Goal: Use online tool/utility: Use online tool/utility

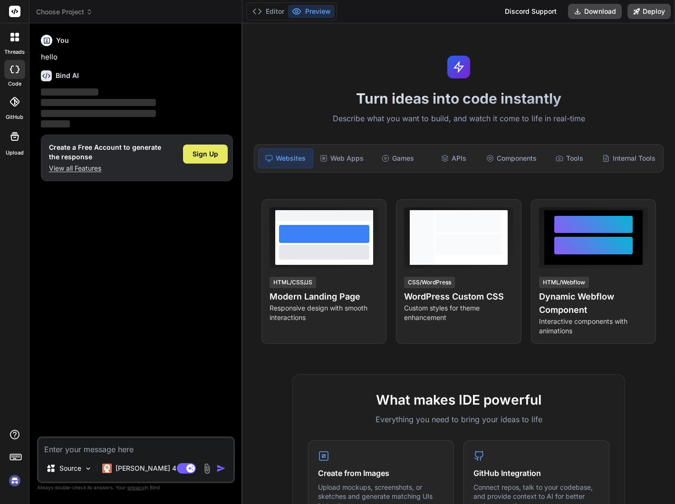
click at [197, 153] on span "Sign Up" at bounding box center [205, 154] width 26 height 10
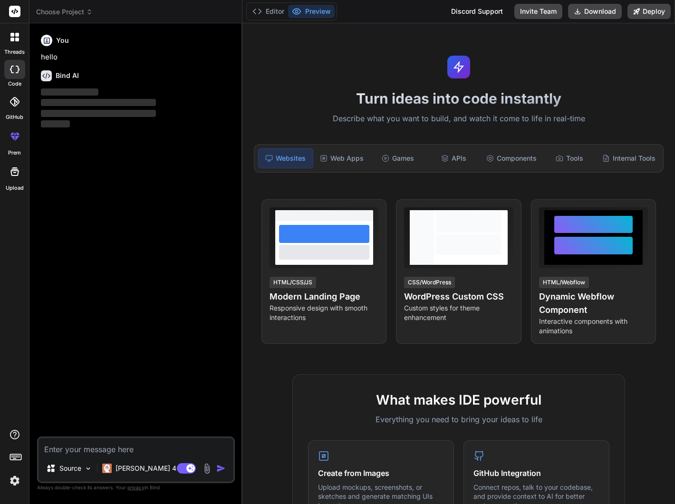
click at [78, 450] on textarea at bounding box center [135, 445] width 195 height 17
click at [79, 451] on textarea at bounding box center [135, 445] width 195 height 17
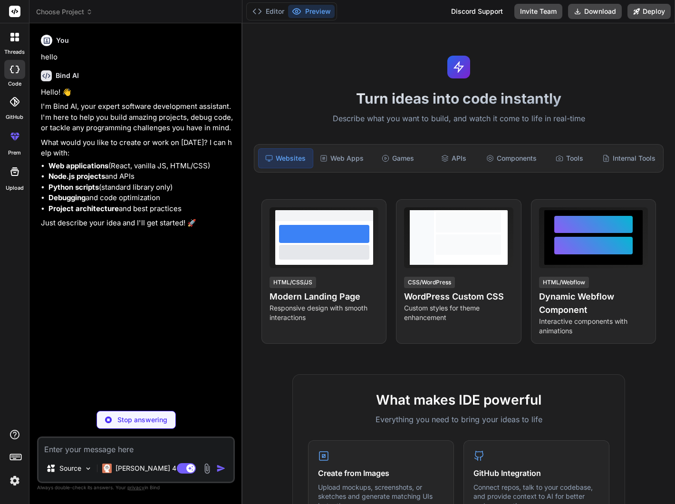
click at [123, 433] on div "You hello Bind AI Hello! 👋 I'm Bind AI, your expert software development assist…" at bounding box center [136, 267] width 198 height 472
click at [123, 425] on div "You hello Bind AI Hello! 👋 I'm Bind AI, your expert software development assist…" at bounding box center [137, 233] width 196 height 405
type textarea "x"
click at [97, 452] on textarea at bounding box center [135, 445] width 195 height 17
paste textarea "<!loremip dolo> <sita cons="ad"> <elit> <sedd eiusmod="tem-3" /> <inci utla="et…"
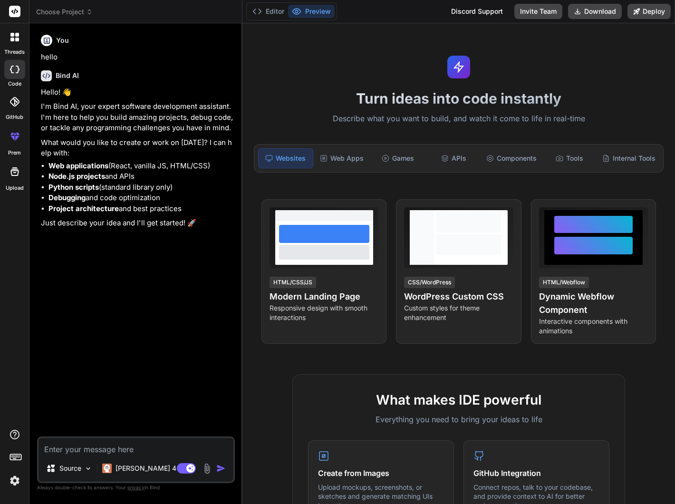
type textarea "<!loremip dolo> <sita cons="ad"> <elit> <sedd eiusmod="tem-3" /> <inci utla="et…"
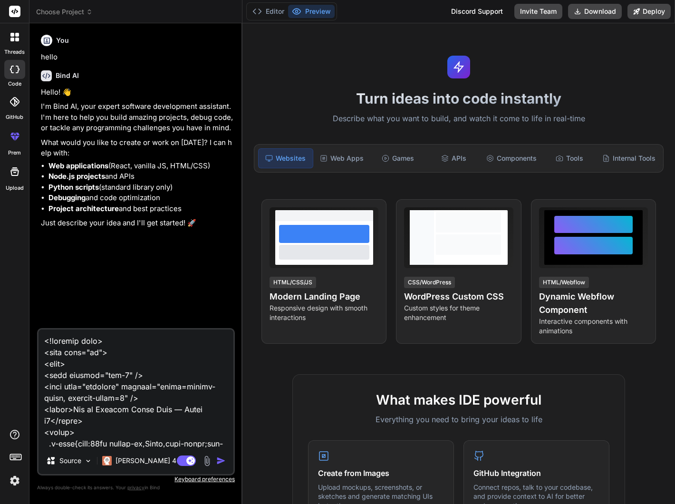
scroll to position [12815, 0]
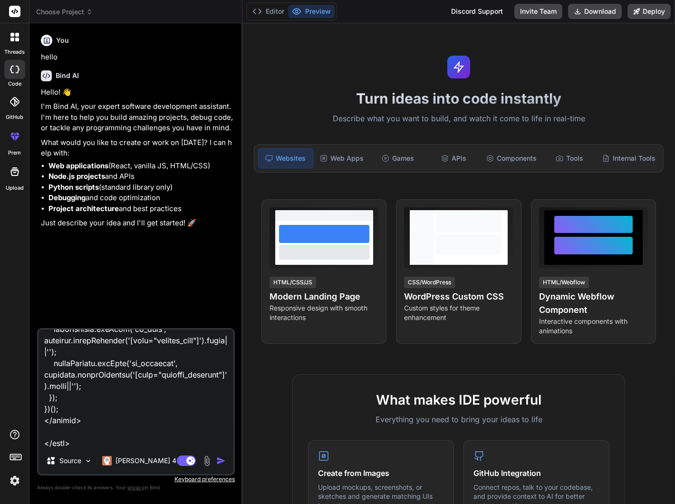
type textarea "x"
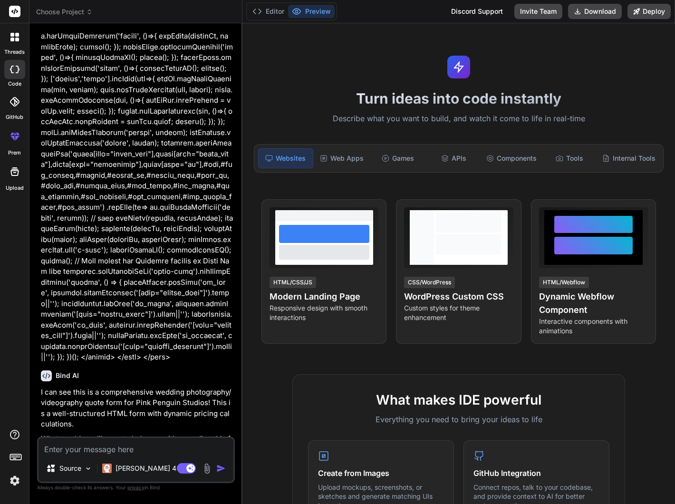
scroll to position [6295, 0]
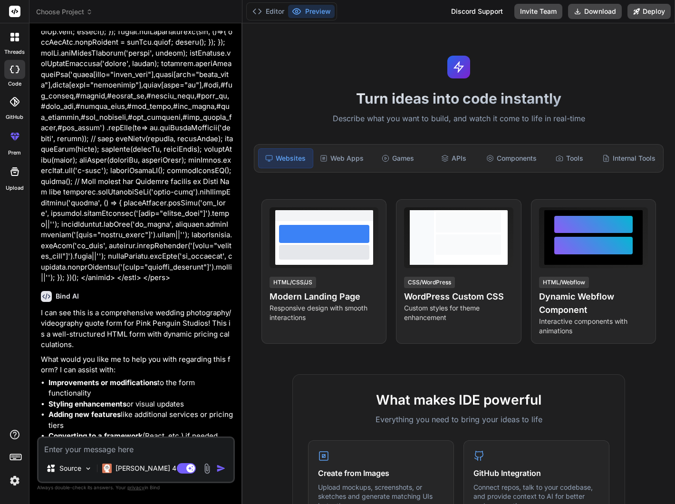
type textarea "x"
click at [343, 163] on div "Web Apps" at bounding box center [342, 158] width 54 height 20
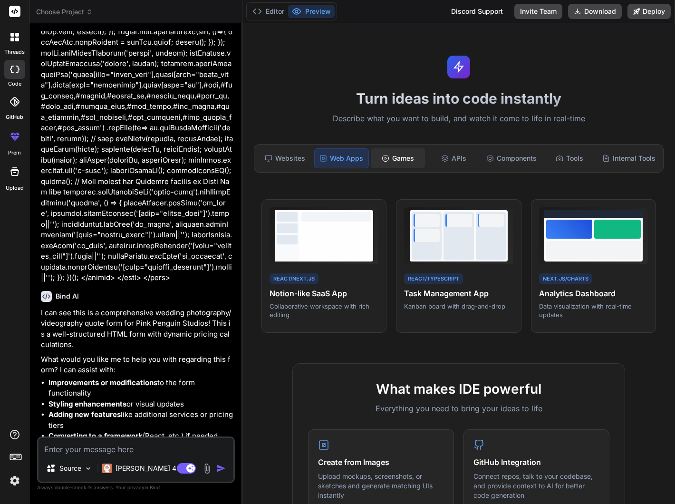
click at [382, 161] on icon at bounding box center [385, 158] width 8 height 8
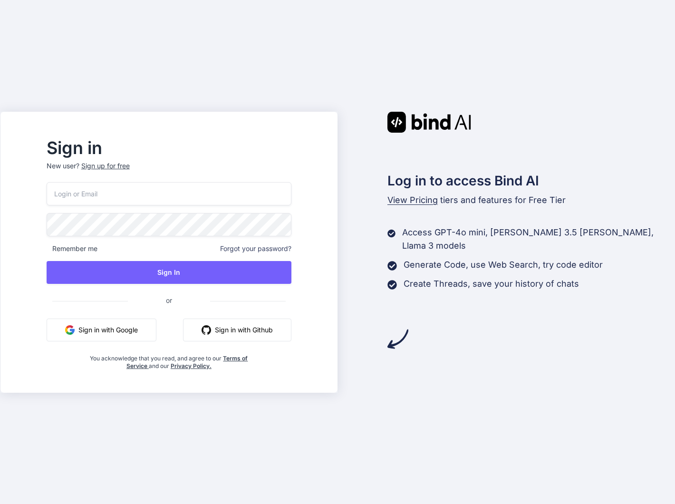
click at [141, 333] on button "Sign in with Google" at bounding box center [102, 329] width 110 height 23
